Goal: Transaction & Acquisition: Purchase product/service

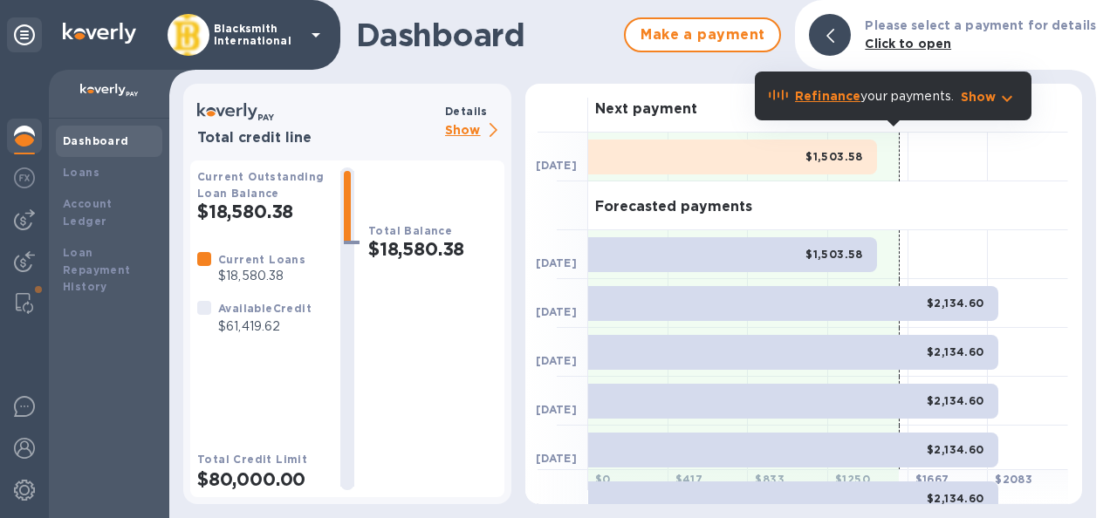
click at [464, 133] on p "Show" at bounding box center [474, 131] width 59 height 22
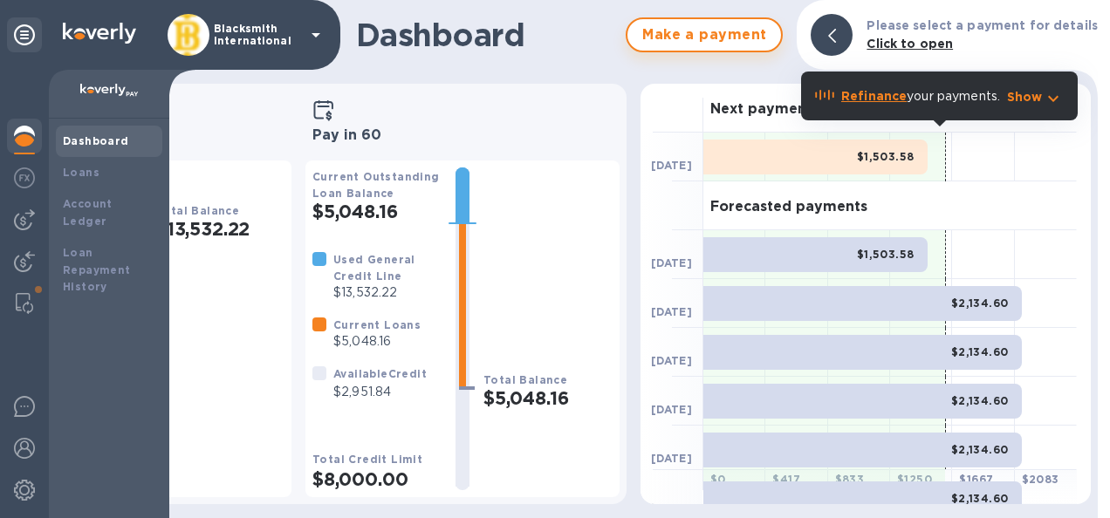
click at [729, 35] on span "Make a payment" at bounding box center [704, 34] width 126 height 21
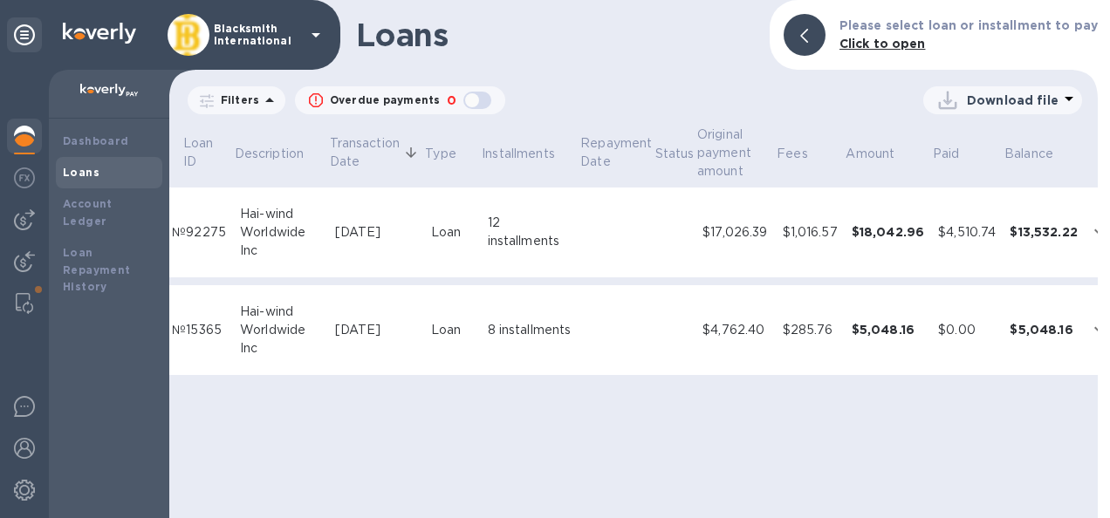
scroll to position [0, 160]
click at [507, 333] on div "8 installments" at bounding box center [531, 330] width 85 height 18
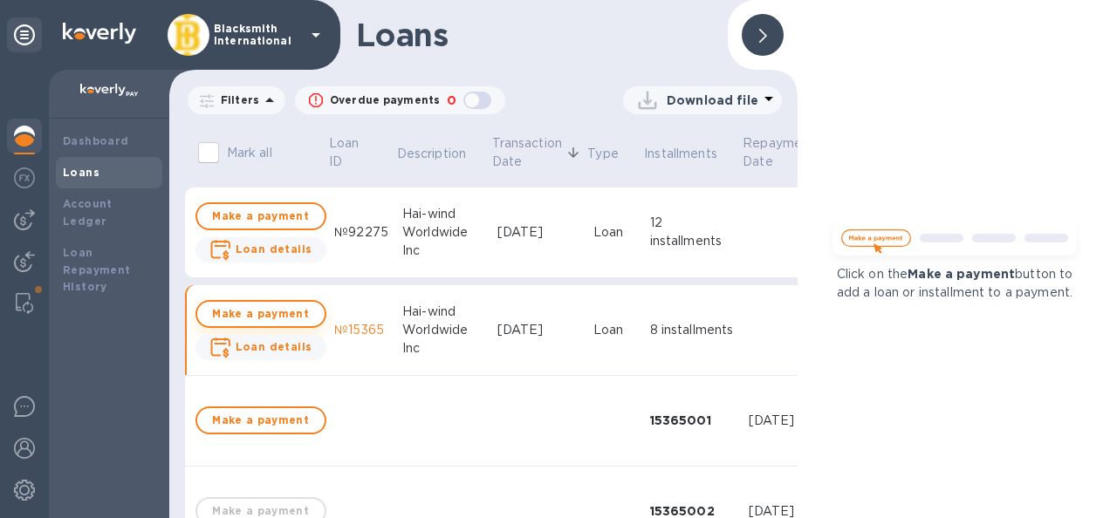
click at [267, 319] on span "Make a payment" at bounding box center [260, 314] width 99 height 21
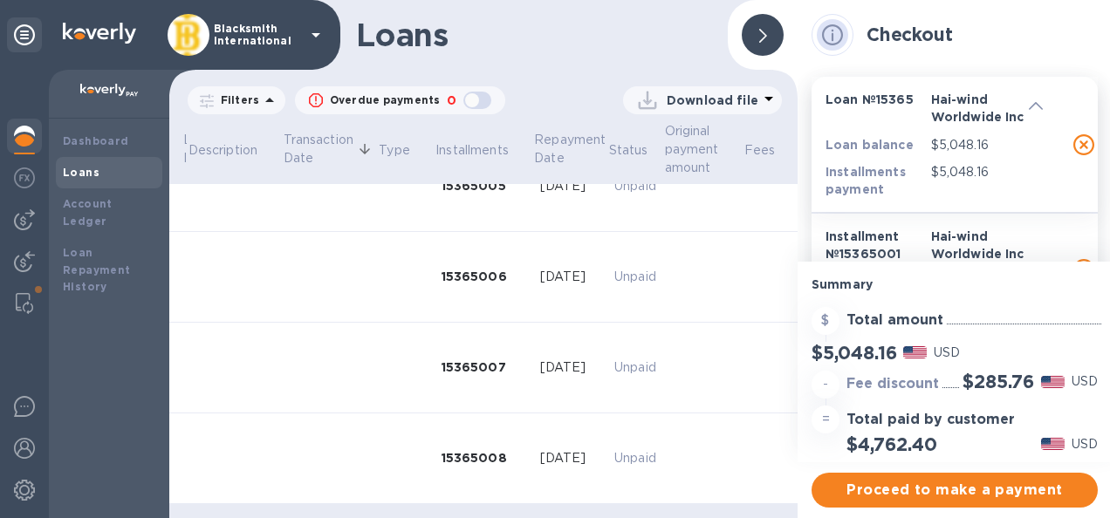
scroll to position [611, 0]
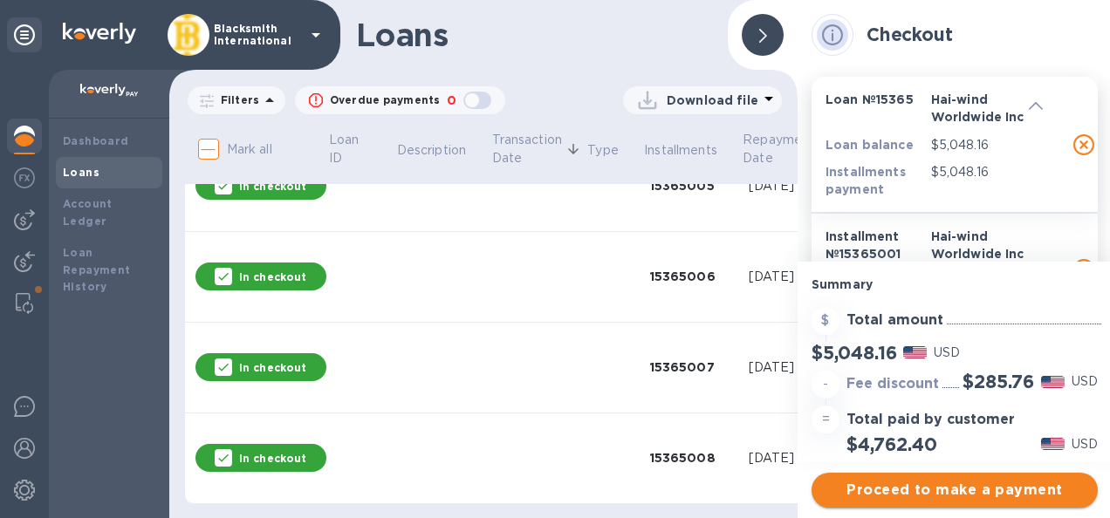
click at [973, 497] on span "Proceed to make a payment" at bounding box center [954, 490] width 258 height 21
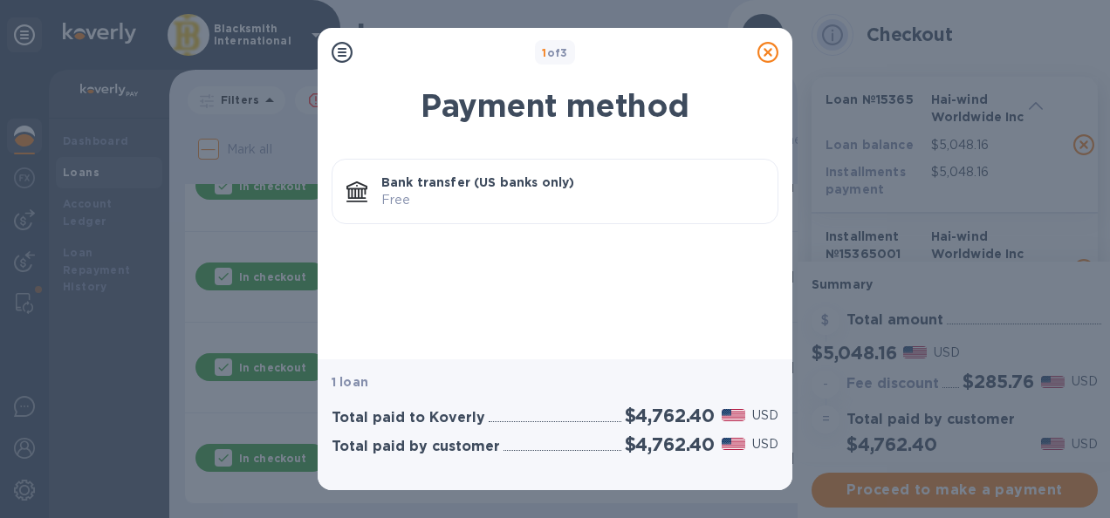
click at [473, 194] on p "Free" at bounding box center [572, 200] width 382 height 18
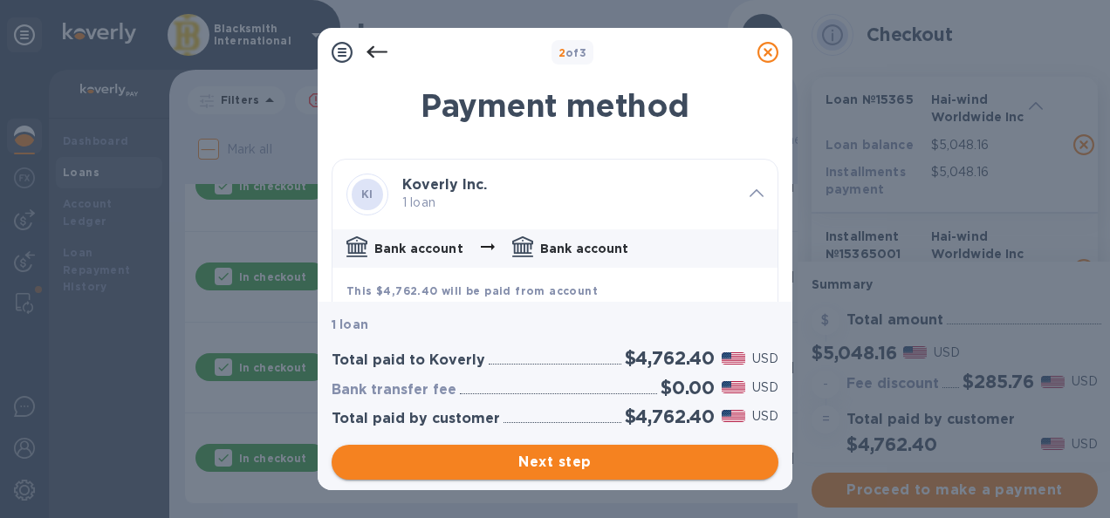
click at [563, 461] on span "Next step" at bounding box center [554, 462] width 419 height 21
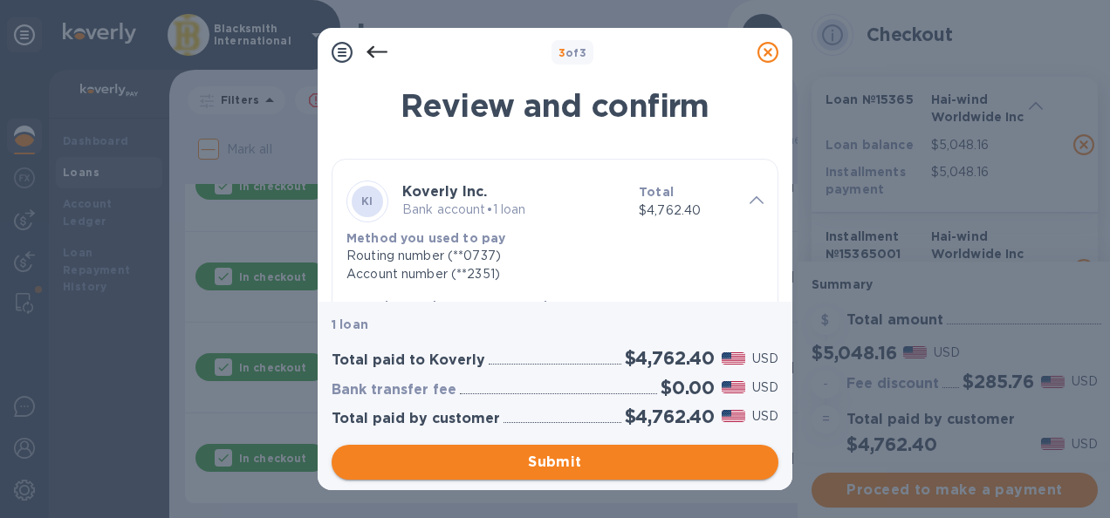
click at [579, 463] on span "Submit" at bounding box center [554, 462] width 419 height 21
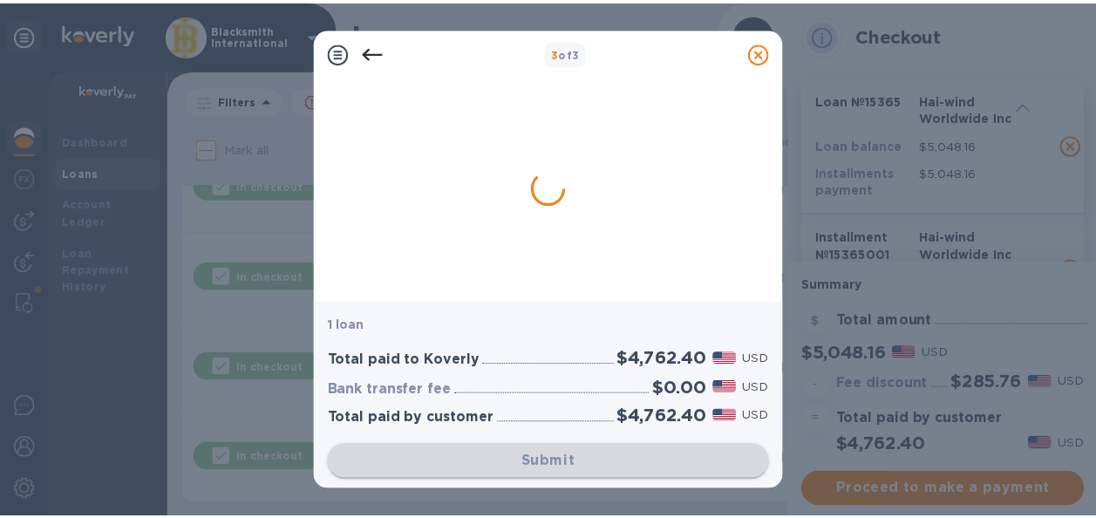
scroll to position [0, 0]
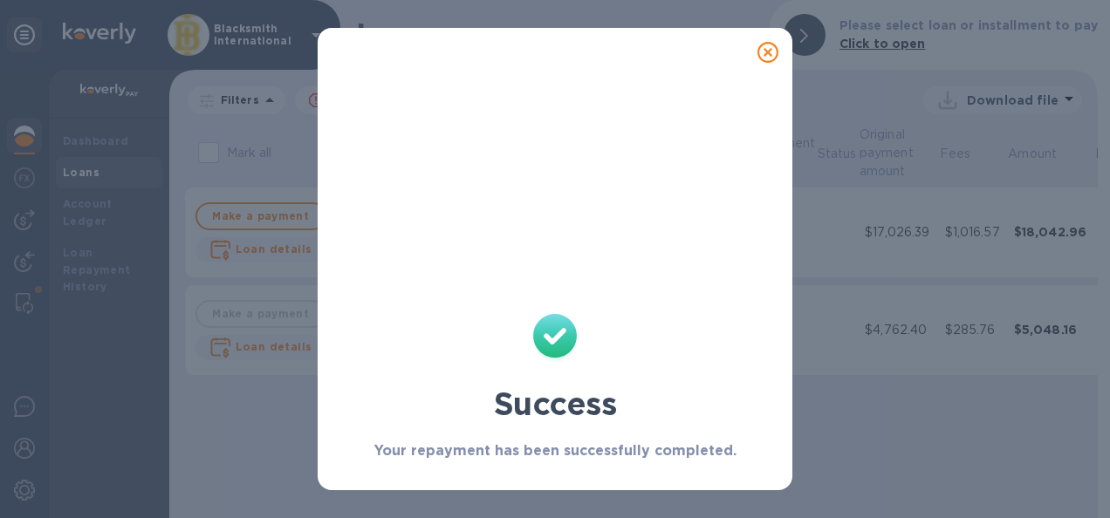
click at [769, 51] on icon at bounding box center [767, 52] width 21 height 21
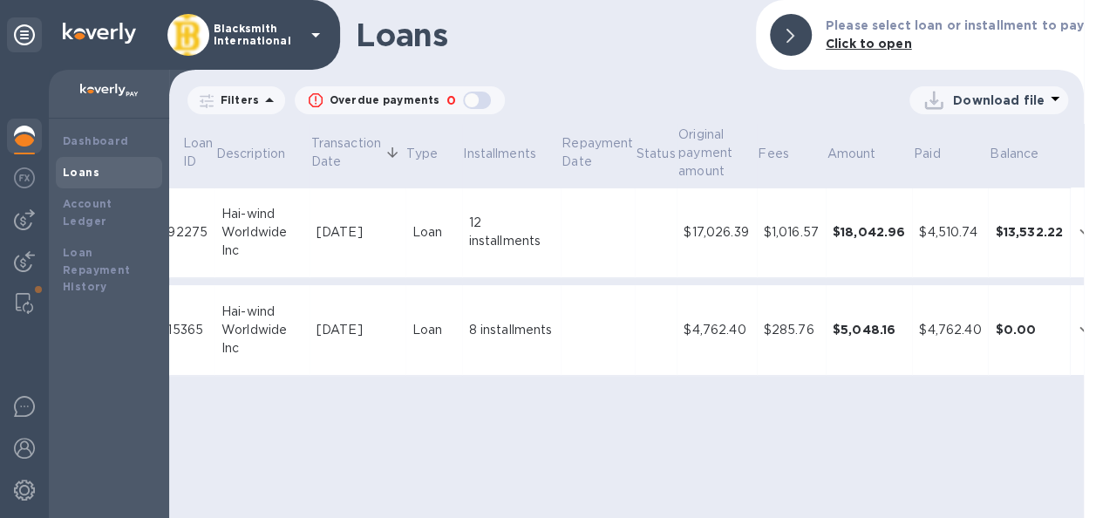
scroll to position [0, 2]
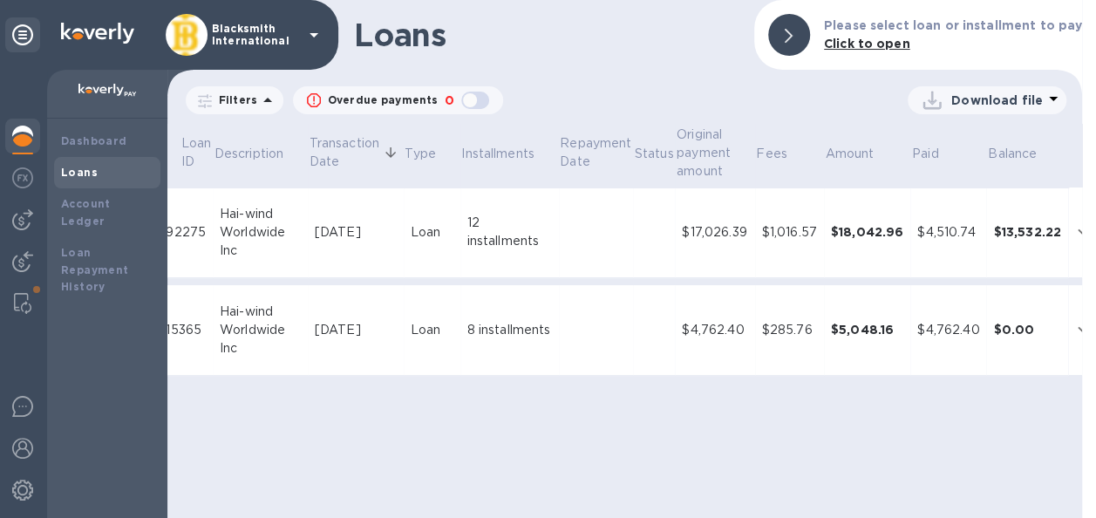
click at [420, 234] on div "Loan" at bounding box center [432, 232] width 43 height 18
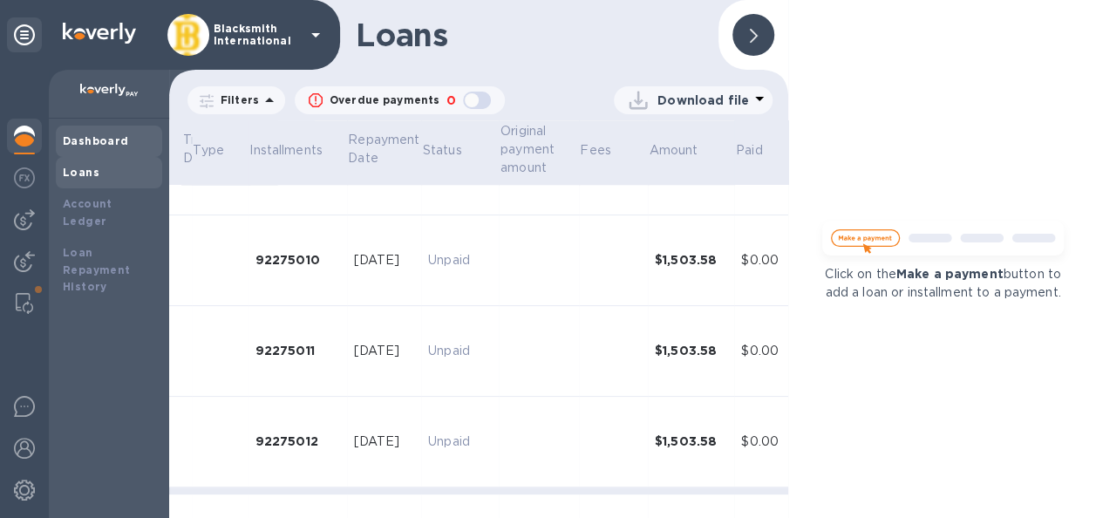
scroll to position [13, 0]
